Goal: Information Seeking & Learning: Learn about a topic

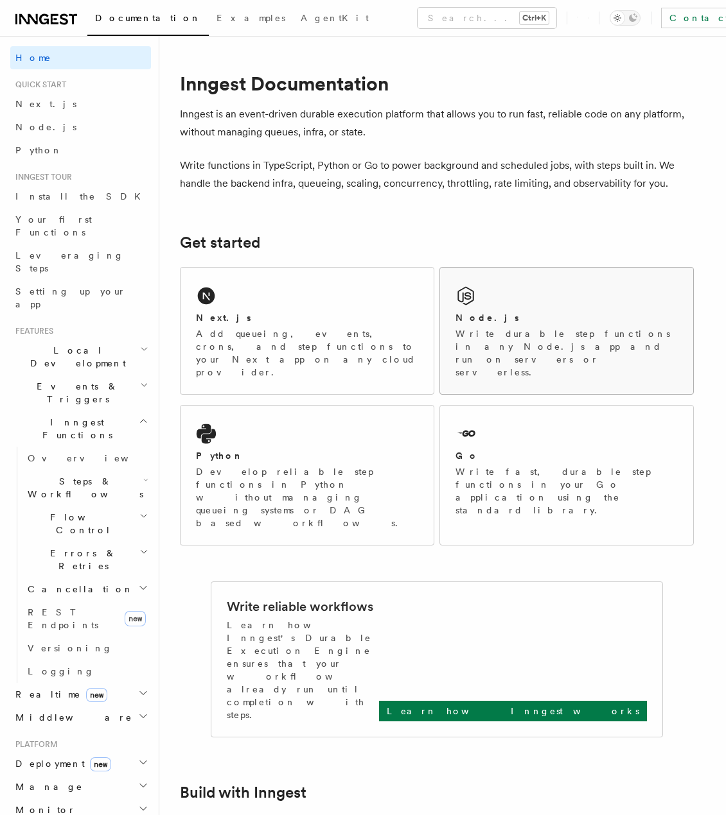
click at [472, 320] on h2 "Node.js" at bounding box center [487, 317] width 64 height 13
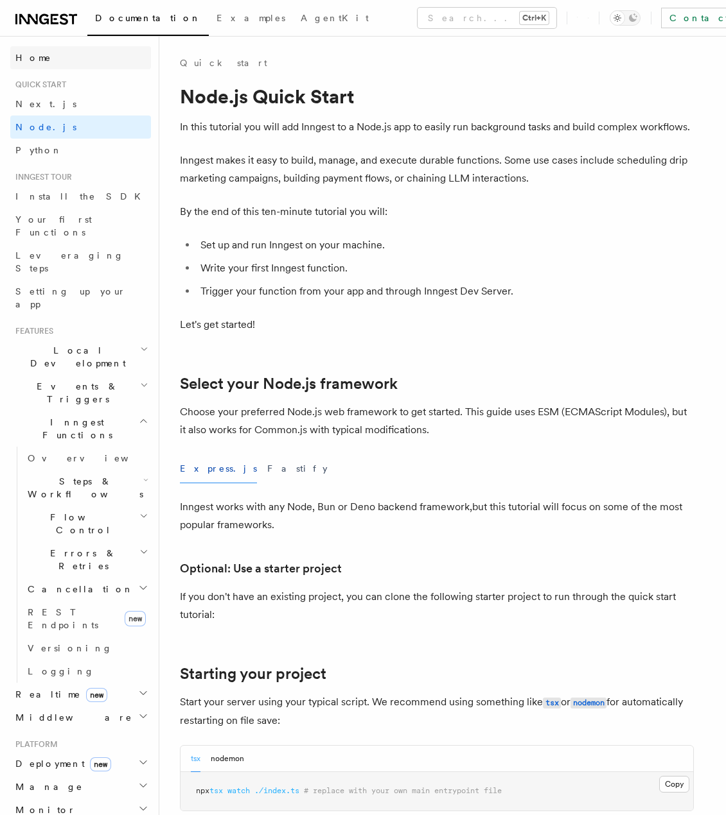
click at [27, 58] on span "Home" at bounding box center [33, 57] width 36 height 13
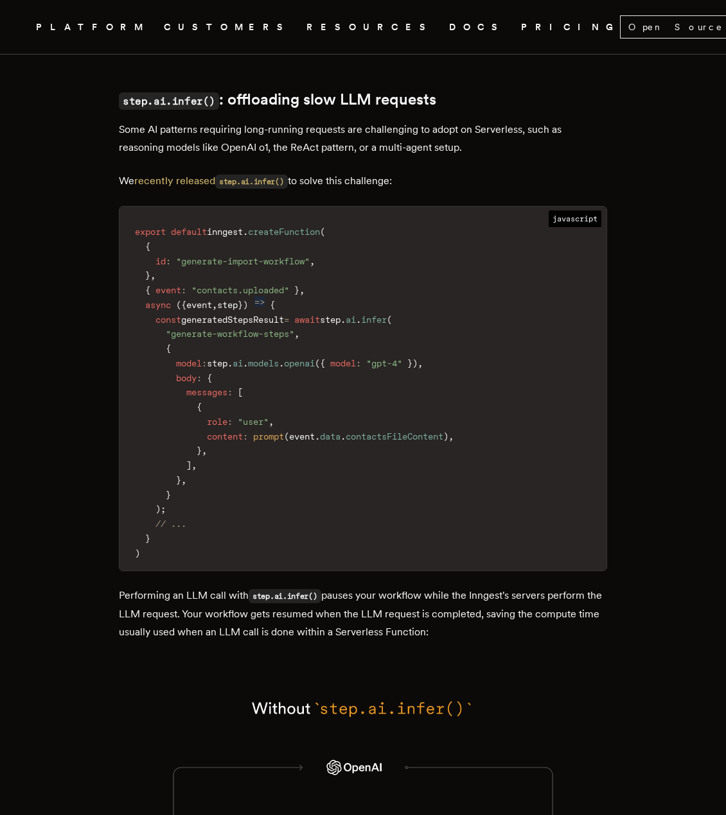
scroll to position [2761, 0]
